Goal: Task Accomplishment & Management: Manage account settings

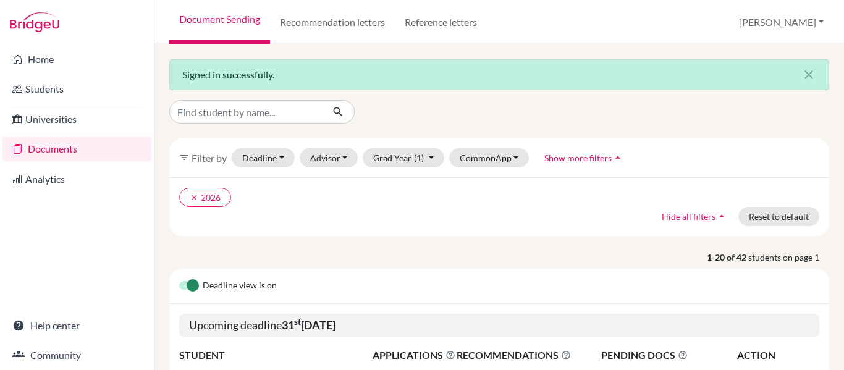
scroll to position [1235, 0]
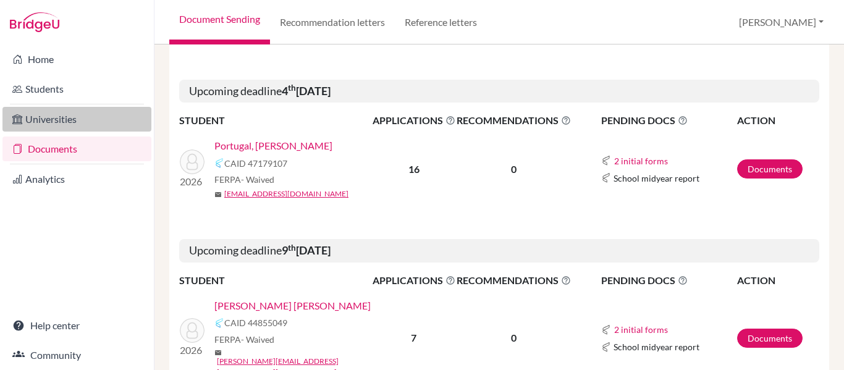
click at [44, 125] on link "Universities" at bounding box center [76, 119] width 149 height 25
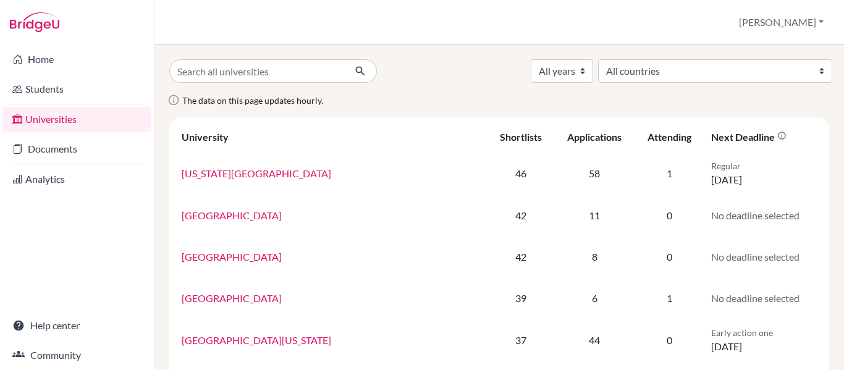
click at [53, 120] on link "Universities" at bounding box center [76, 119] width 149 height 25
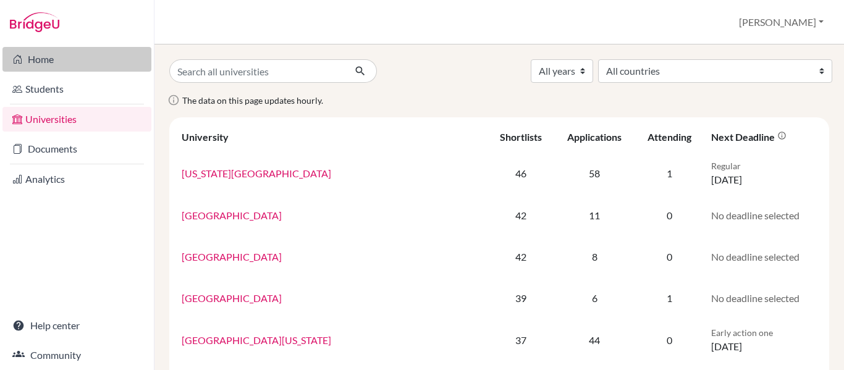
click at [36, 62] on link "Home" at bounding box center [76, 59] width 149 height 25
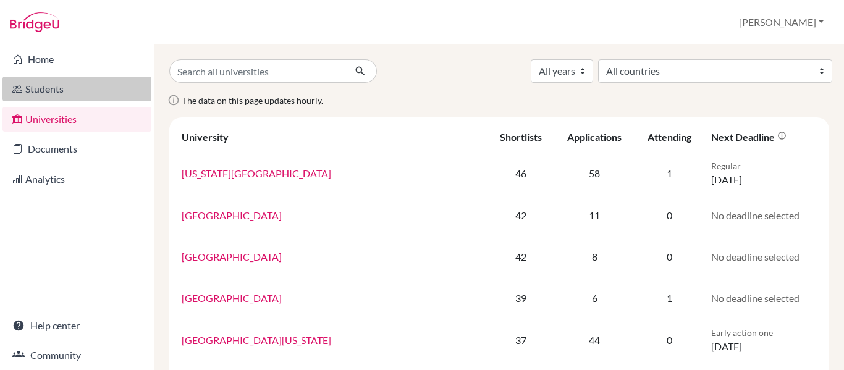
click at [47, 95] on link "Students" at bounding box center [76, 89] width 149 height 25
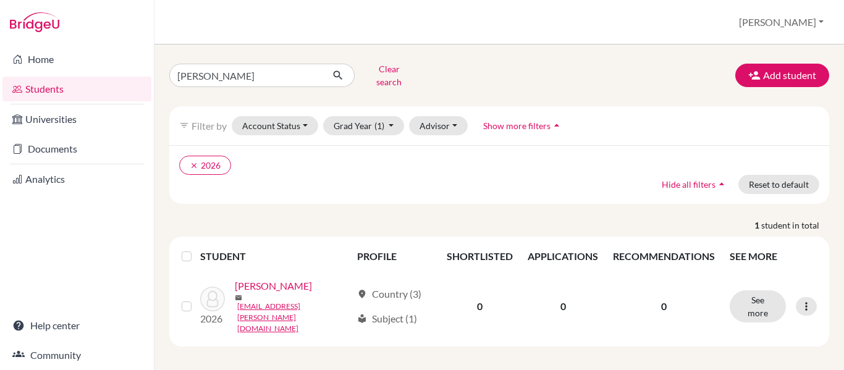
scroll to position [7, 0]
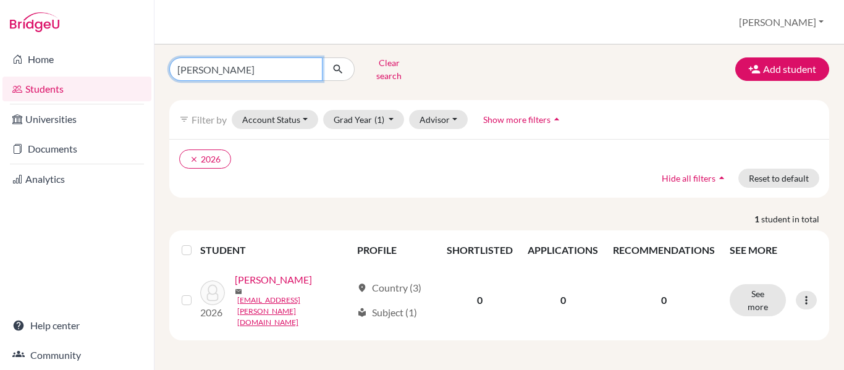
drag, startPoint x: 212, startPoint y: 67, endPoint x: 19, endPoint y: 41, distance: 194.4
click at [19, 41] on div "Home Students Universities Documents Analytics Help center Community Students o…" at bounding box center [422, 185] width 844 height 370
type input "giordano"
click button "submit" at bounding box center [338, 68] width 33 height 23
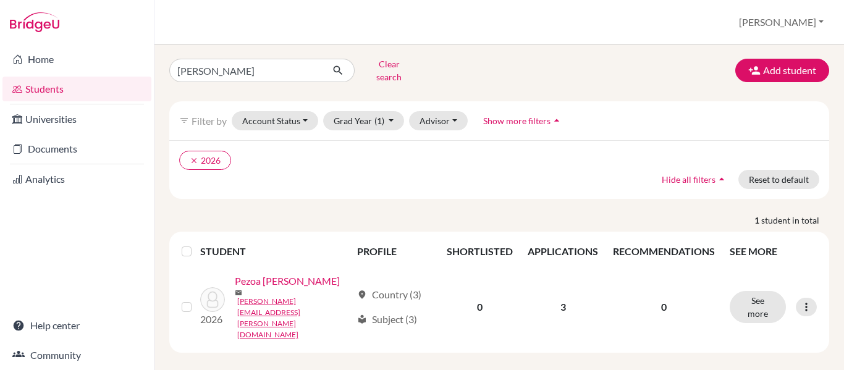
scroll to position [7, 0]
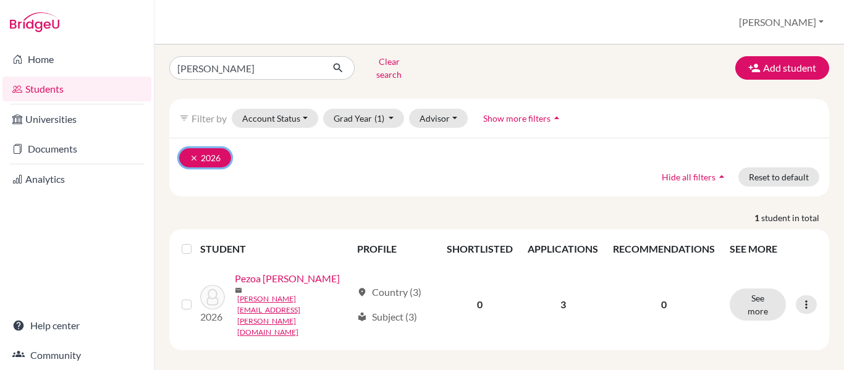
click at [190, 154] on icon "clear" at bounding box center [194, 158] width 9 height 9
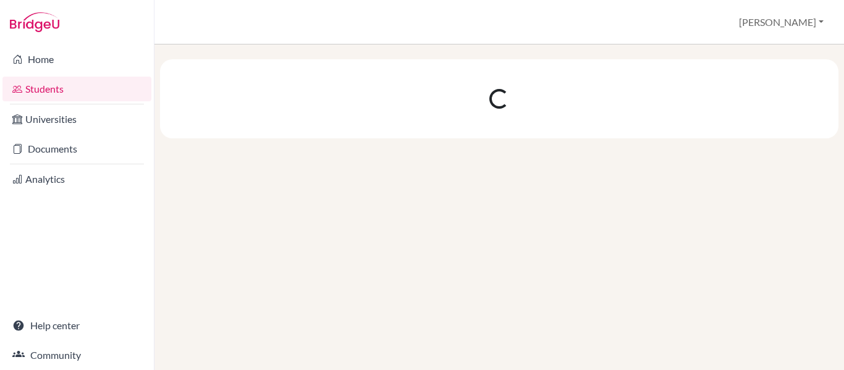
scroll to position [0, 0]
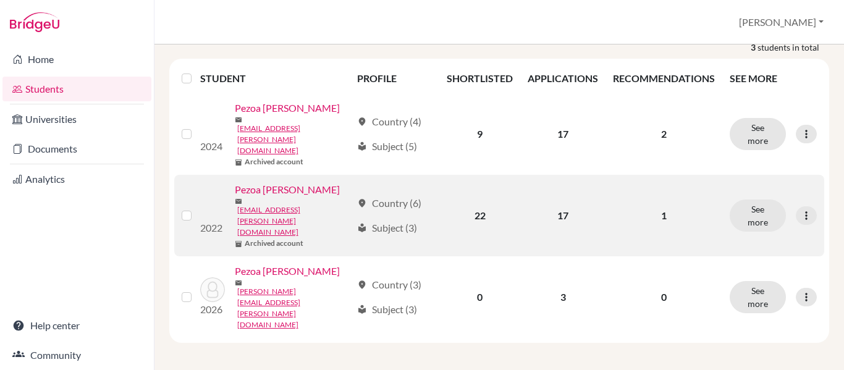
scroll to position [124, 0]
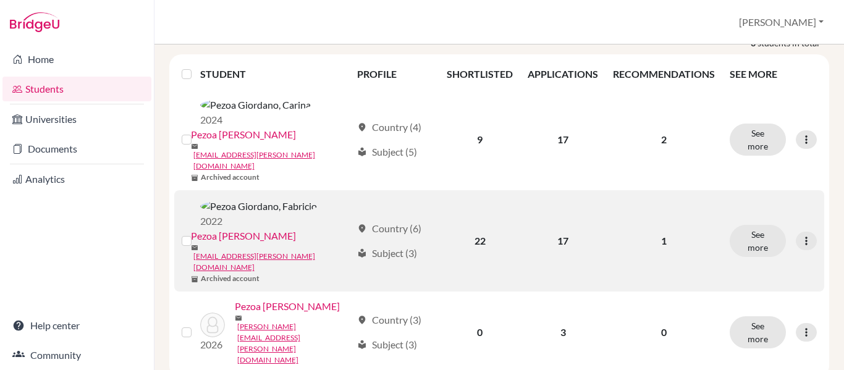
click at [272, 230] on link "Pezoa Giordano, Fabricio" at bounding box center [243, 236] width 105 height 15
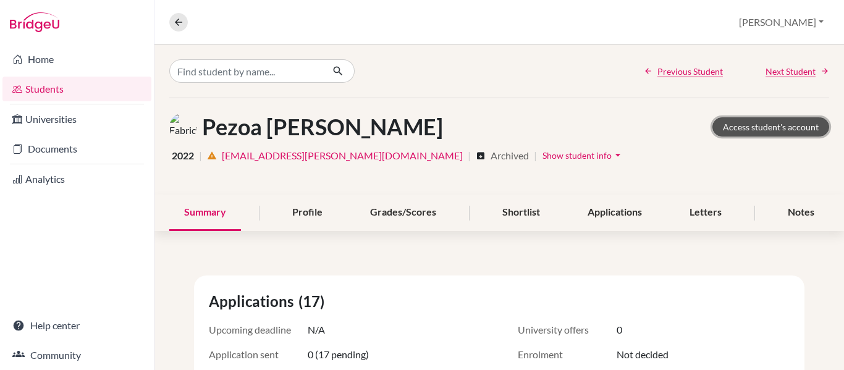
click at [750, 127] on link "Access student's account" at bounding box center [770, 126] width 117 height 19
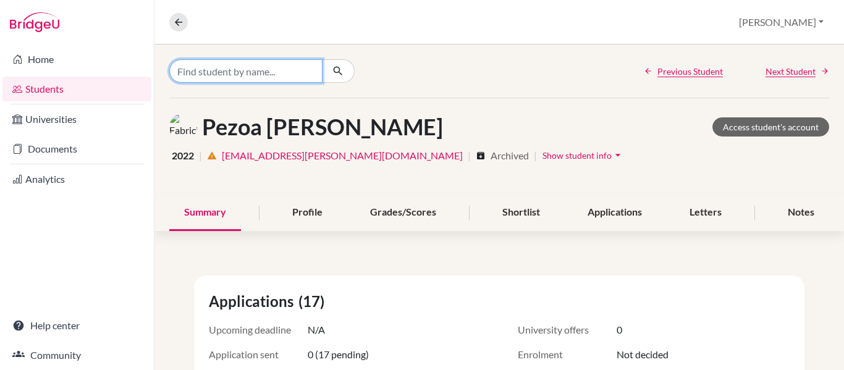
click at [287, 69] on input "Find student by name..." at bounding box center [245, 70] width 153 height 23
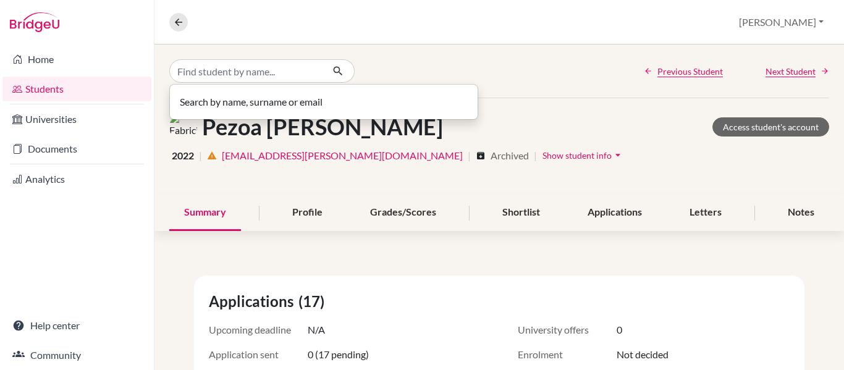
click at [569, 77] on div "Search by name, surname or email Previous Student Next Student" at bounding box center [498, 70] width 689 height 53
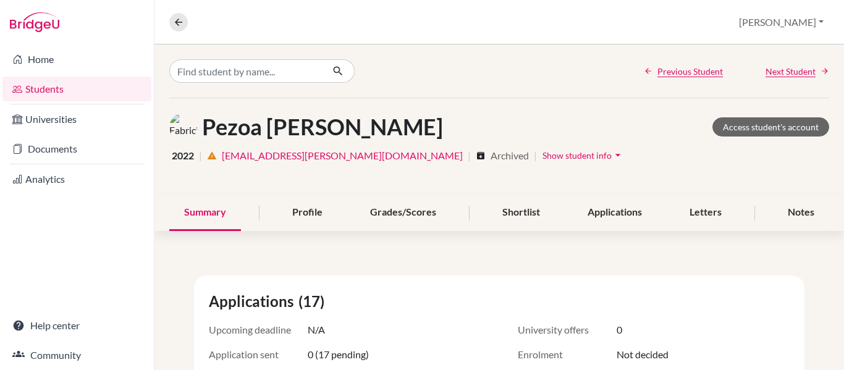
click at [644, 69] on icon at bounding box center [648, 71] width 9 height 9
click at [180, 27] on icon at bounding box center [178, 22] width 11 height 11
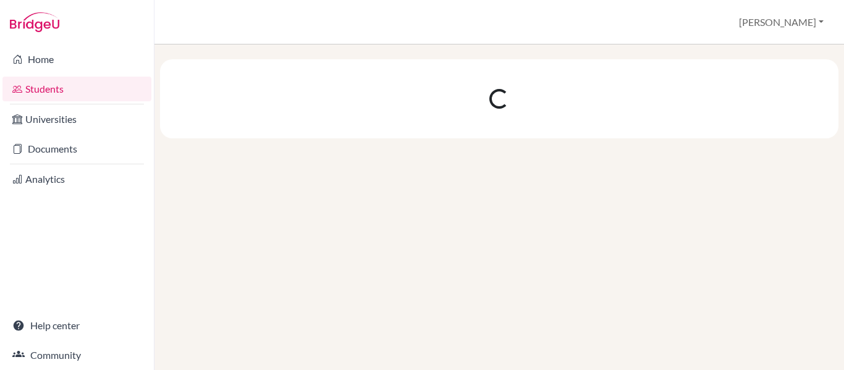
click at [20, 88] on icon at bounding box center [17, 89] width 10 height 15
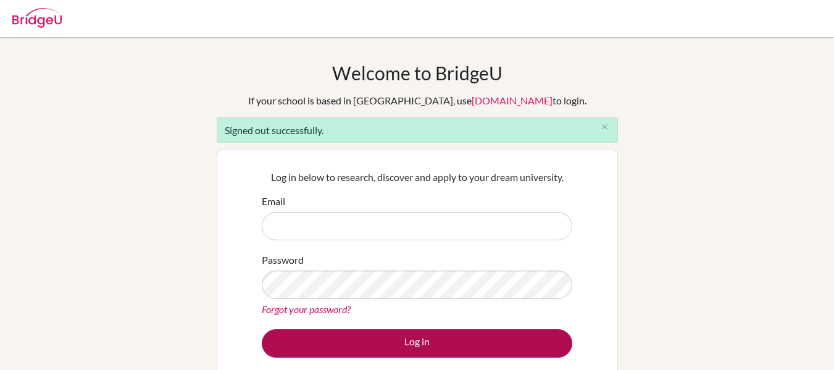
type input "[PERSON_NAME][EMAIL_ADDRESS][DOMAIN_NAME]"
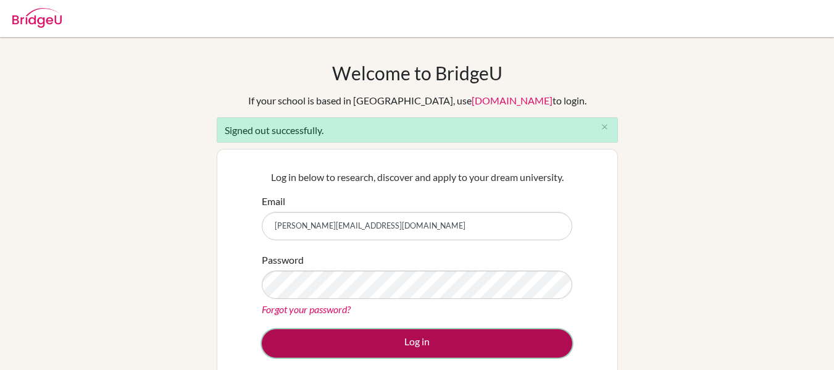
click at [352, 347] on button "Log in" at bounding box center [417, 343] width 311 height 28
